Goal: Obtain resource: Obtain resource

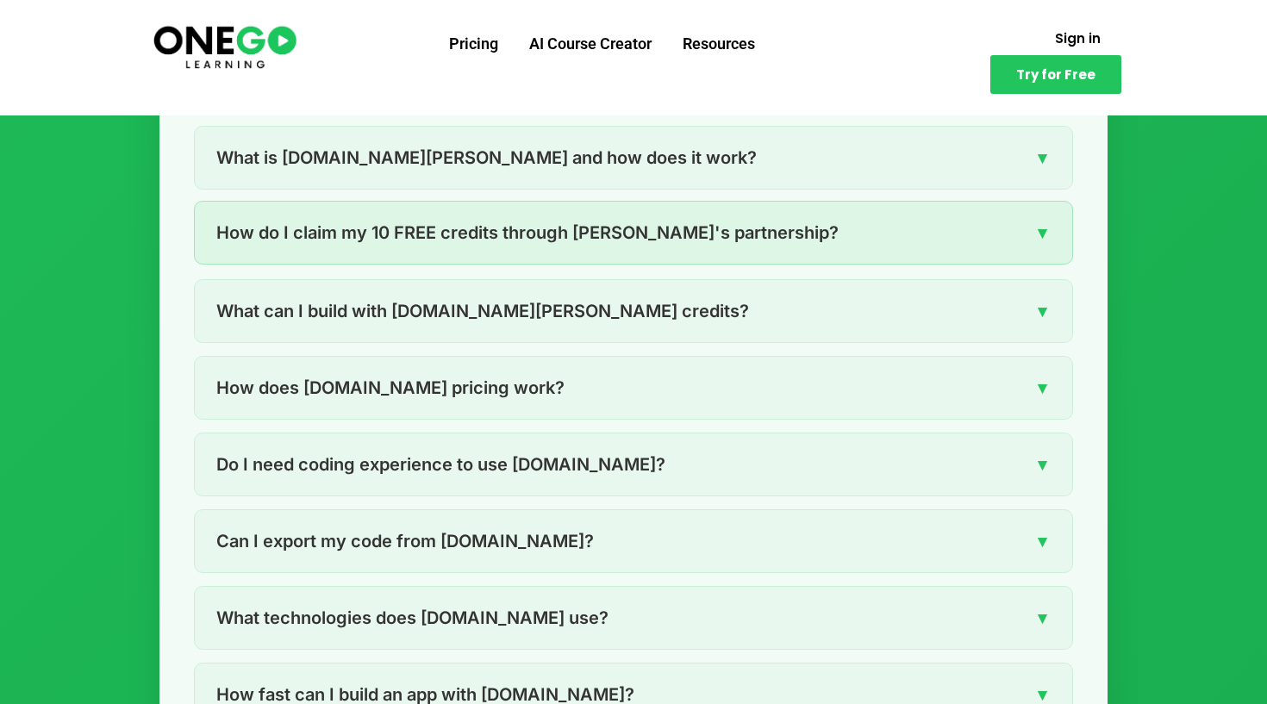
click at [470, 219] on span "How do I claim my 10 FREE credits through [PERSON_NAME]'s partnership?" at bounding box center [527, 233] width 623 height 28
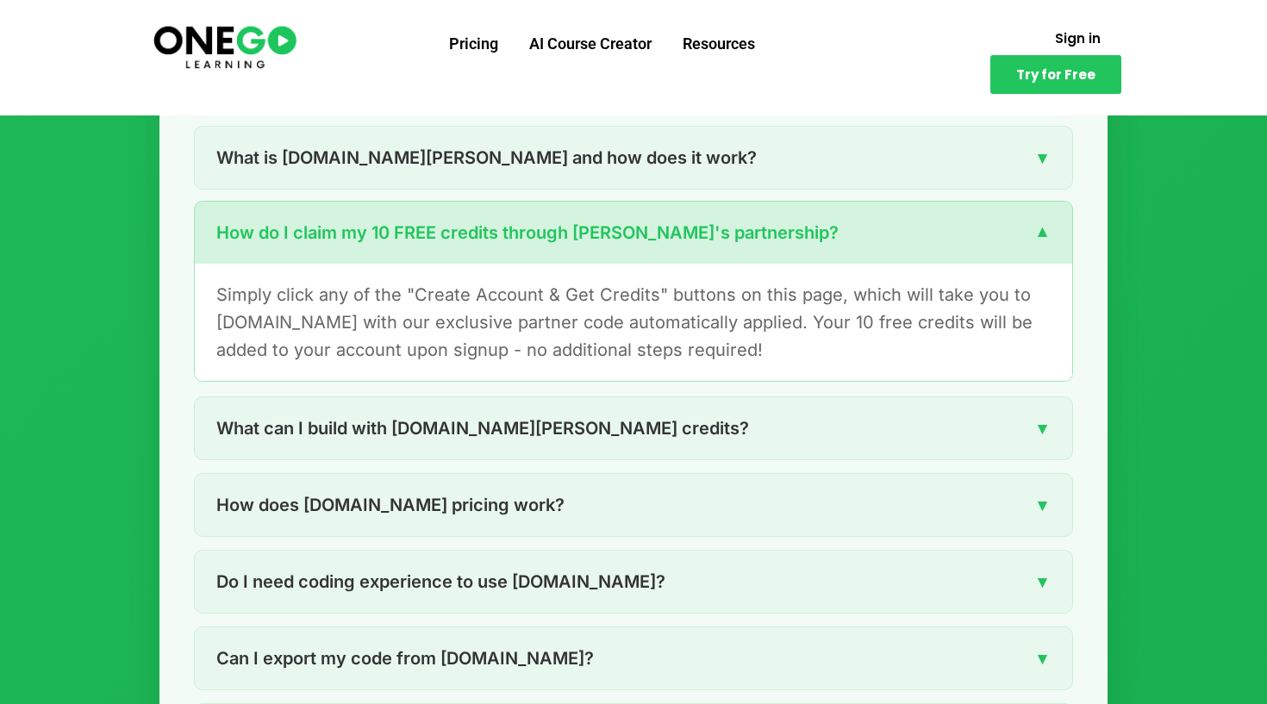
drag, startPoint x: 452, startPoint y: 289, endPoint x: 469, endPoint y: 229, distance: 61.9
click at [452, 289] on p "Simply click any of the "Create Account & Get Credits" buttons on this page, wh…" at bounding box center [633, 322] width 835 height 83
click at [469, 222] on span "How do I claim my 10 FREE credits through [PERSON_NAME]'s partnership?" at bounding box center [527, 233] width 623 height 28
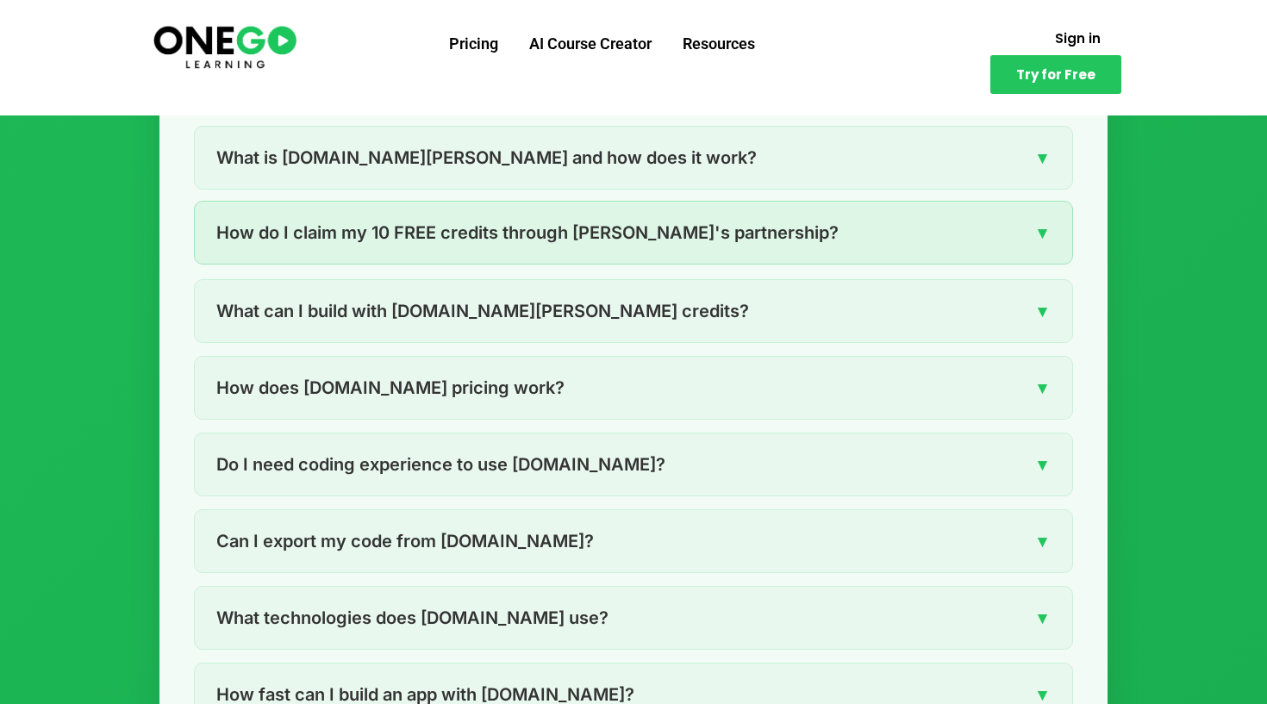
click at [469, 222] on span "How do I claim my 10 FREE credits through [PERSON_NAME]'s partnership?" at bounding box center [527, 233] width 623 height 28
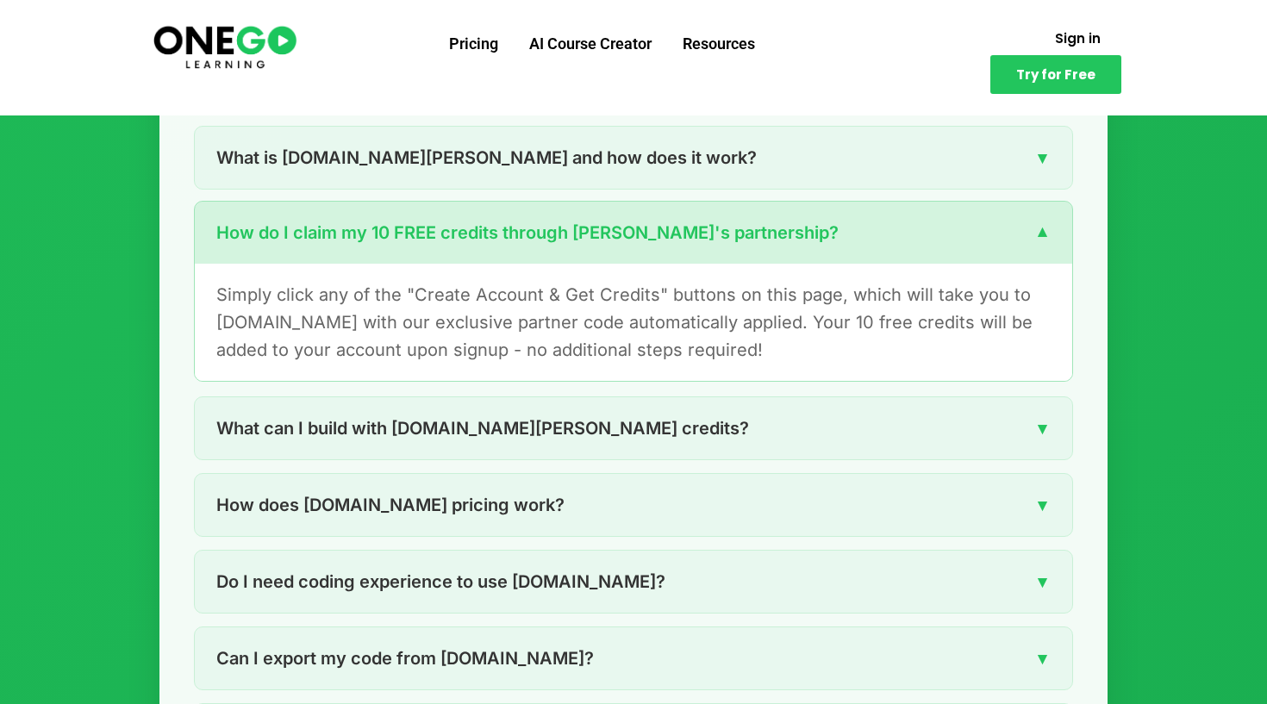
click at [581, 291] on p "Simply click any of the "Create Account & Get Credits" buttons on this page, wh…" at bounding box center [633, 322] width 835 height 83
click at [550, 285] on p "Simply click any of the "Create Account & Get Credits" buttons on this page, wh…" at bounding box center [633, 322] width 835 height 83
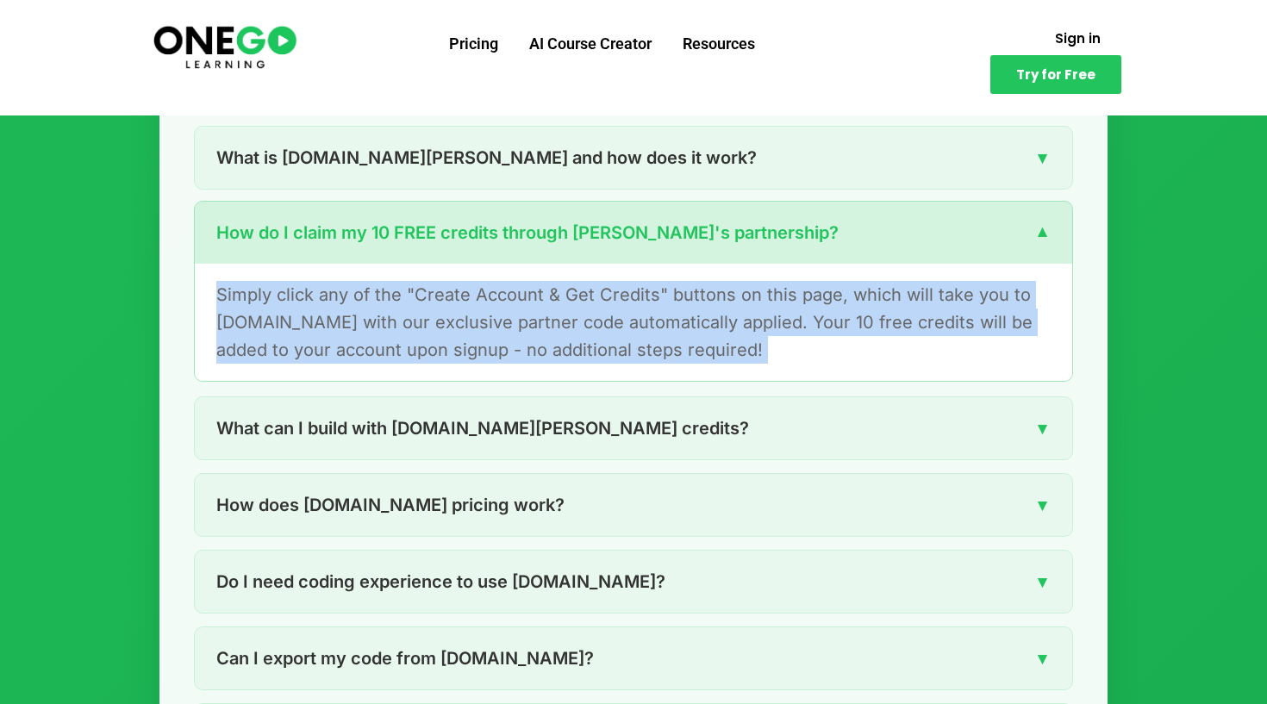
click at [550, 285] on p "Simply click any of the "Create Account & Get Credits" buttons on this page, wh…" at bounding box center [633, 322] width 835 height 83
drag, startPoint x: 424, startPoint y: 290, endPoint x: 410, endPoint y: 286, distance: 15.1
click at [422, 289] on p "Simply click any of the "Create Account & Get Credits" buttons on this page, wh…" at bounding box center [633, 322] width 835 height 83
drag, startPoint x: 408, startPoint y: 286, endPoint x: 491, endPoint y: 285, distance: 82.8
click at [409, 286] on p "Simply click any of the "Create Account & Get Credits" buttons on this page, wh…" at bounding box center [633, 322] width 835 height 83
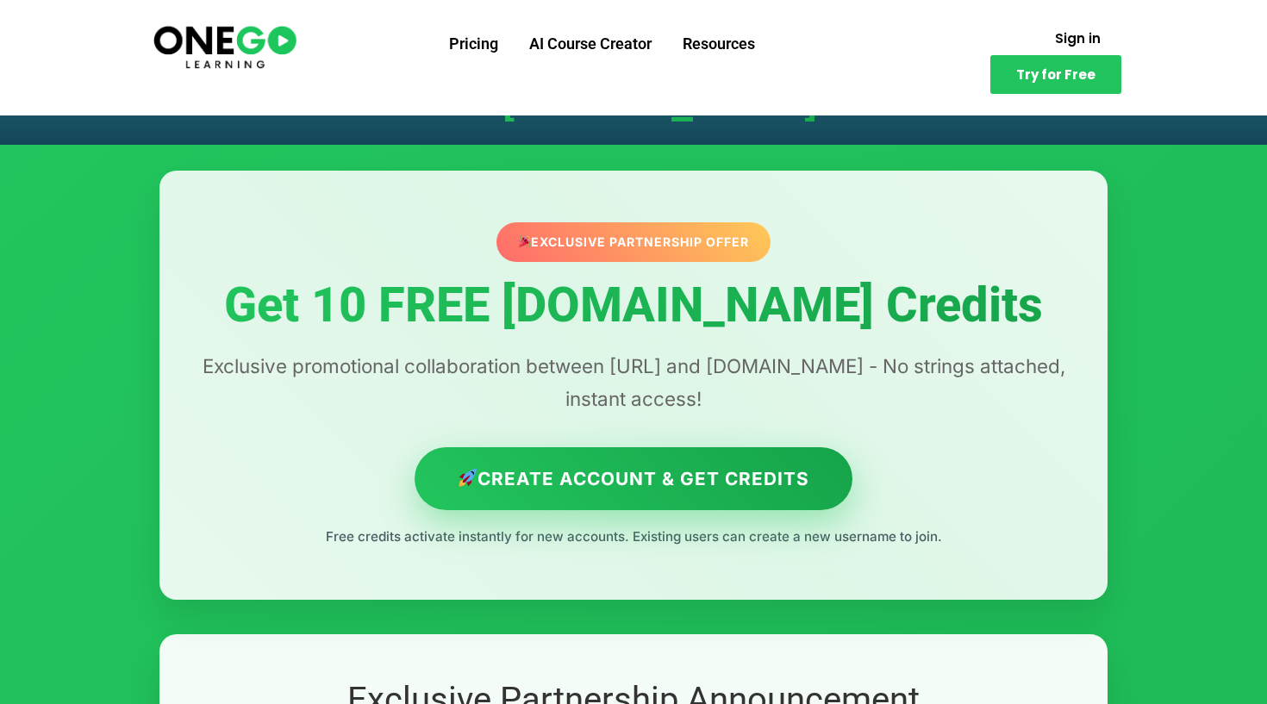
click at [559, 457] on link "Create Account & Get Credits" at bounding box center [634, 478] width 439 height 63
